Goal: Information Seeking & Learning: Learn about a topic

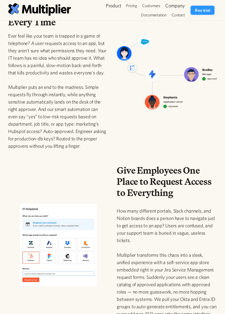
scroll to position [192, 0]
